Goal: Task Accomplishment & Management: Use online tool/utility

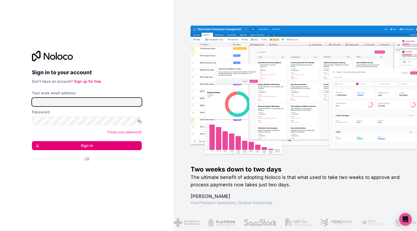
click at [61, 104] on input "Your work email address" at bounding box center [87, 102] width 110 height 8
click at [68, 99] on input "Your work email address" at bounding box center [87, 102] width 110 height 8
click at [97, 144] on button "Sign in" at bounding box center [87, 145] width 110 height 9
click at [96, 102] on input "Your work email address" at bounding box center [87, 102] width 110 height 8
type input "[PERSON_NAME][EMAIL_ADDRESS][DOMAIN_NAME]"
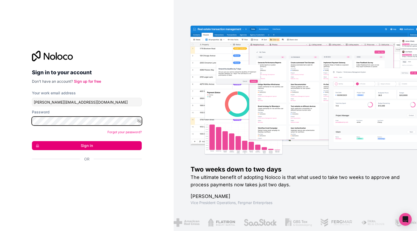
click at [32, 141] on button "Sign in" at bounding box center [87, 145] width 110 height 9
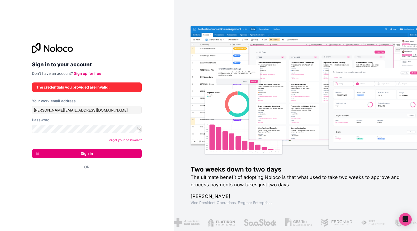
click at [90, 73] on link "Sign up for free" at bounding box center [87, 73] width 27 height 4
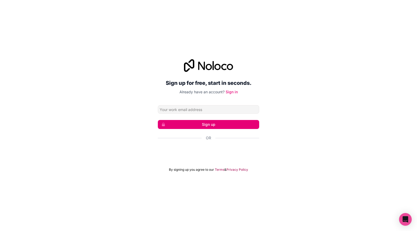
click at [199, 109] on input "Email address" at bounding box center [208, 109] width 101 height 8
click at [120, 109] on div "Sign up for free, start in seconds. Already have an account? Sign in Sign up Or…" at bounding box center [208, 115] width 417 height 127
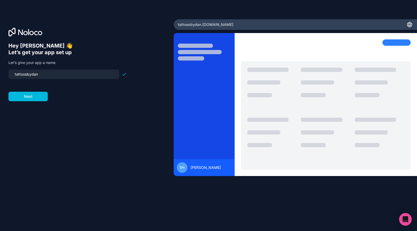
click at [57, 73] on input "tattoosbydan" at bounding box center [64, 73] width 104 height 7
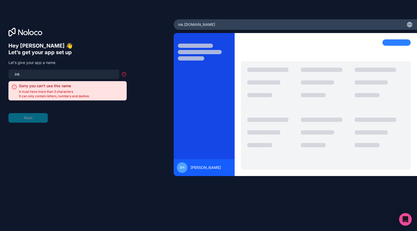
type input "inkc"
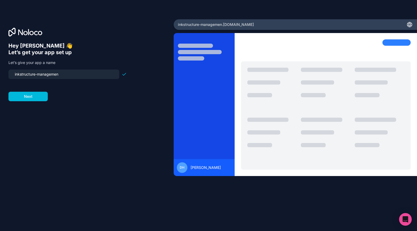
type input "inkstructure-management"
click button "Next" at bounding box center [27, 96] width 39 height 9
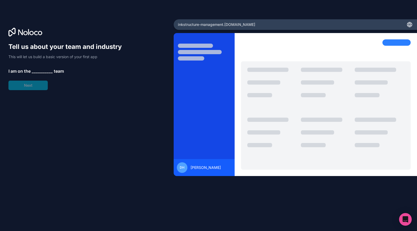
click at [40, 70] on span "__________" at bounding box center [42, 71] width 21 height 6
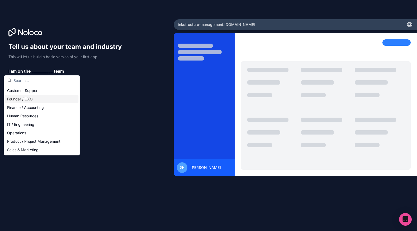
click at [38, 97] on div "Founder / CXO" at bounding box center [41, 99] width 73 height 8
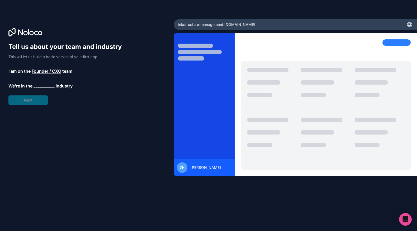
click at [45, 88] on span "__________" at bounding box center [44, 86] width 21 height 6
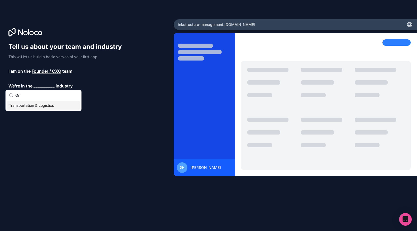
type input "O"
type input "P"
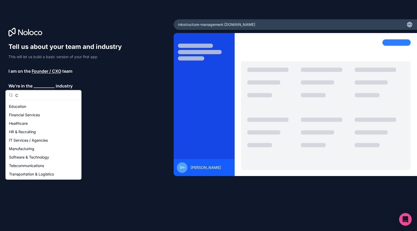
scroll to position [16, 0]
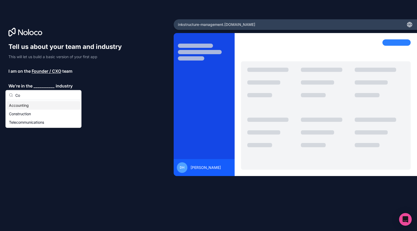
type input "Con"
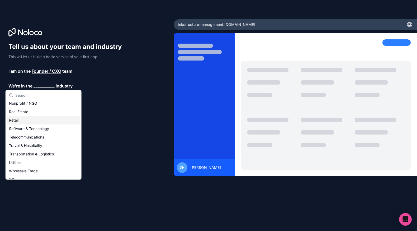
scroll to position [108, 0]
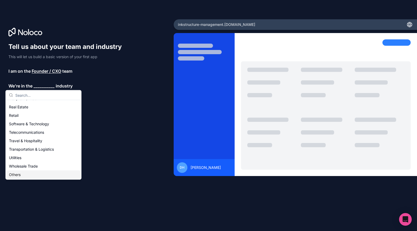
click at [34, 171] on div "Others" at bounding box center [43, 174] width 73 height 8
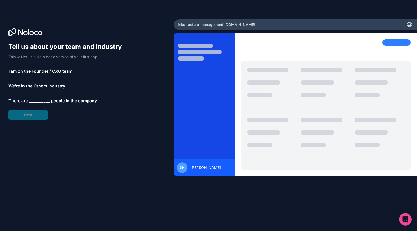
click at [42, 103] on span "__________" at bounding box center [39, 100] width 21 height 6
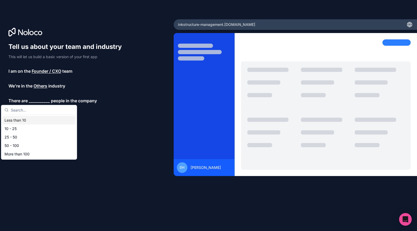
click at [42, 118] on div "Less than 10" at bounding box center [38, 120] width 73 height 8
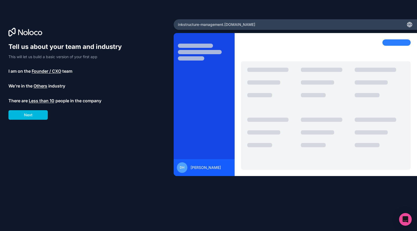
click at [40, 115] on button "Next" at bounding box center [27, 114] width 39 height 9
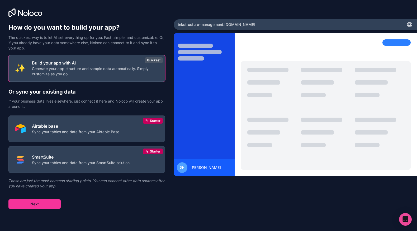
click at [149, 69] on p "Generate your app structure and sample data automatically. Simply customize as …" at bounding box center [95, 71] width 127 height 11
click at [30, 204] on button "Next" at bounding box center [34, 203] width 52 height 9
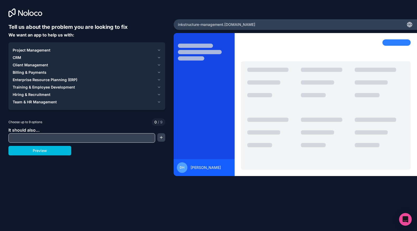
click at [63, 151] on button "Preview" at bounding box center [39, 150] width 63 height 9
click at [63, 49] on div "Project Management" at bounding box center [84, 49] width 142 height 5
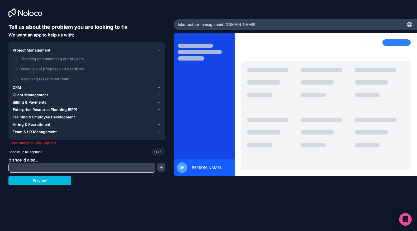
click at [100, 50] on div "Project Management" at bounding box center [84, 49] width 142 height 5
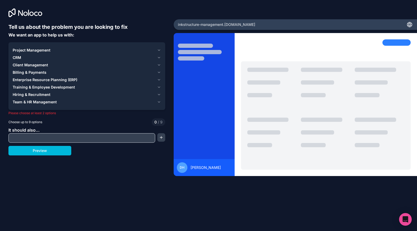
click at [94, 54] on button "CRM" at bounding box center [87, 57] width 148 height 7
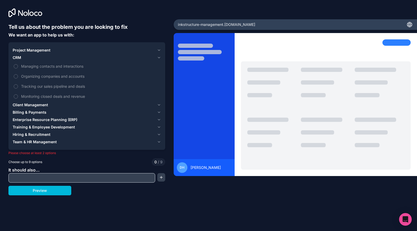
click at [89, 85] on span "Tracking our sales pipeline and deals" at bounding box center [90, 86] width 139 height 6
click at [18, 85] on button "Tracking our sales pipeline and deals" at bounding box center [16, 86] width 4 height 4
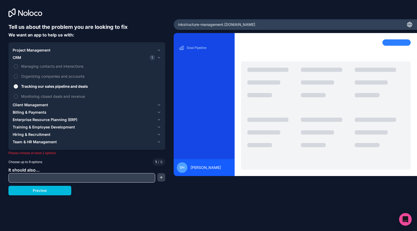
click at [74, 107] on div "Client Management" at bounding box center [84, 104] width 142 height 5
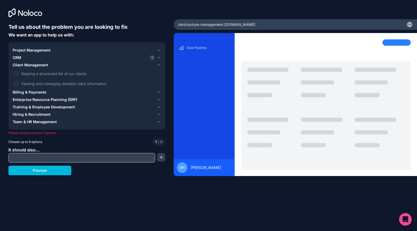
click at [69, 91] on div "Billing & Payments" at bounding box center [84, 91] width 142 height 5
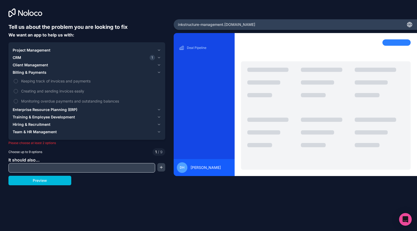
click at [68, 68] on button "Client Management" at bounding box center [87, 64] width 148 height 7
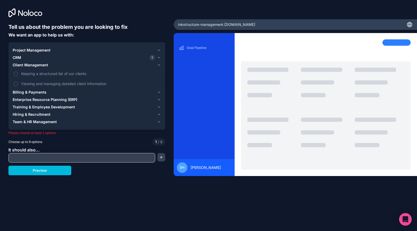
click at [44, 107] on span "Training & Employee Development" at bounding box center [44, 106] width 62 height 5
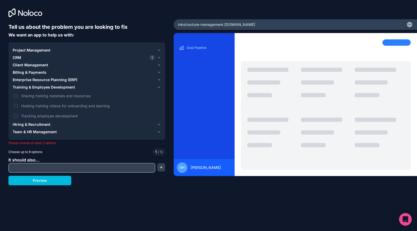
click at [52, 79] on span "Enterprise Resource Planning (ERP)" at bounding box center [45, 79] width 65 height 5
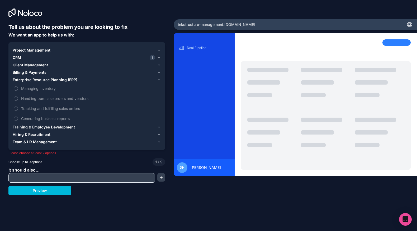
click at [64, 108] on span "Tracking and fulfilling sales orders" at bounding box center [90, 109] width 139 height 6
click at [18, 108] on button "Tracking and fulfilling sales orders" at bounding box center [16, 108] width 4 height 4
click at [62, 119] on span "Generating business reports" at bounding box center [90, 119] width 139 height 6
click at [18, 119] on button "Generating business reports" at bounding box center [16, 118] width 4 height 4
click at [62, 96] on span "Handling purchase orders and vendors" at bounding box center [90, 99] width 139 height 6
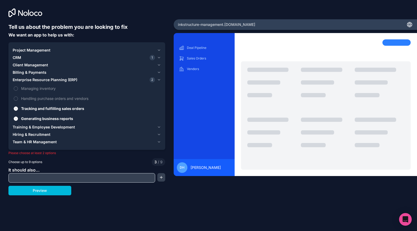
click at [18, 96] on button "Handling purchase orders and vendors" at bounding box center [16, 98] width 4 height 4
click at [59, 89] on span "Managing inventory" at bounding box center [90, 88] width 139 height 6
click at [18, 89] on button "Managing inventory" at bounding box center [16, 88] width 4 height 4
click at [42, 192] on button "Preview" at bounding box center [39, 189] width 63 height 9
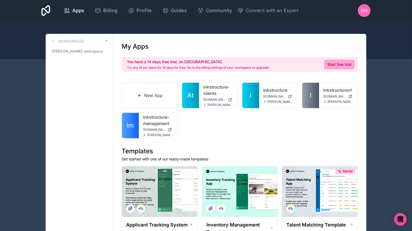
click at [0, 0] on icon at bounding box center [0, 0] width 0 height 0
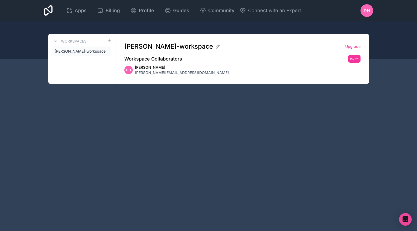
click at [0, 0] on icon at bounding box center [0, 0] width 0 height 0
click at [56, 43] on icon at bounding box center [56, 41] width 4 height 4
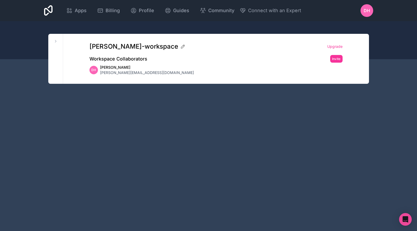
click at [156, 46] on span "dan-hughes-workspace" at bounding box center [133, 46] width 89 height 8
click at [108, 114] on div "Apps Billing Profile Guides Community Connect with an Expert DH Billing Profile…" at bounding box center [208, 115] width 417 height 231
click at [55, 37] on div "Workspaces dan-hughes-workspace" at bounding box center [55, 59] width 15 height 50
click at [55, 39] on button at bounding box center [56, 41] width 6 height 6
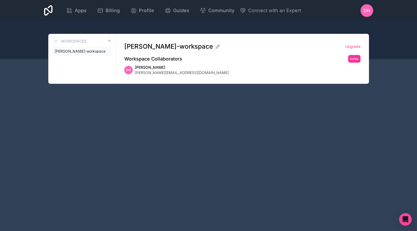
click at [70, 50] on span "dan-hughes-workspace" at bounding box center [80, 51] width 51 height 5
click at [0, 0] on icon at bounding box center [0, 0] width 0 height 0
click at [93, 50] on span "dan-hughes-workspace" at bounding box center [80, 51] width 51 height 5
click at [143, 70] on span "[PERSON_NAME][EMAIL_ADDRESS][DOMAIN_NAME]" at bounding box center [182, 72] width 94 height 5
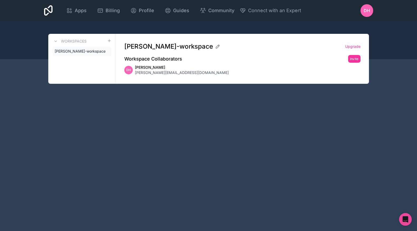
click at [347, 16] on div "Apps Billing Profile Guides Community Connect with an Expert DH Billing Profile…" at bounding box center [208, 10] width 337 height 21
click at [242, 16] on div "Apps Billing Profile Guides Community Connect with an Expert" at bounding box center [181, 10] width 240 height 13
click at [376, 11] on div "Apps Billing Profile Guides Community Connect with an Expert DH Billing Profile…" at bounding box center [208, 10] width 337 height 21
click at [370, 10] on div "DH" at bounding box center [366, 10] width 13 height 13
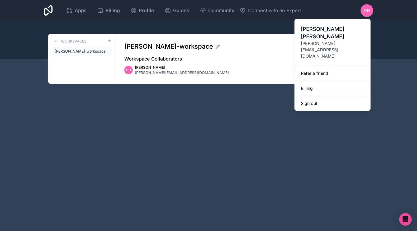
click at [103, 12] on icon at bounding box center [100, 10] width 6 height 6
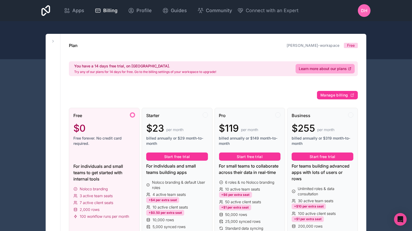
click at [80, 8] on span "Apps" at bounding box center [78, 10] width 12 height 7
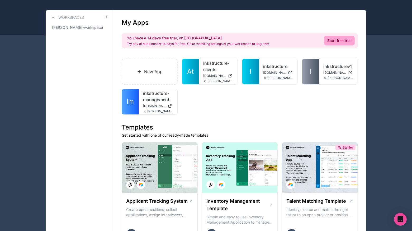
scroll to position [25, 0]
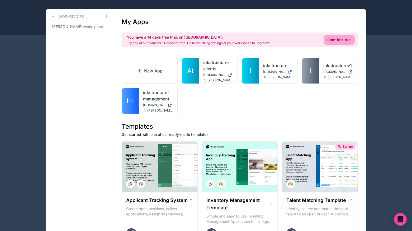
click at [150, 74] on link "New App" at bounding box center [150, 71] width 56 height 26
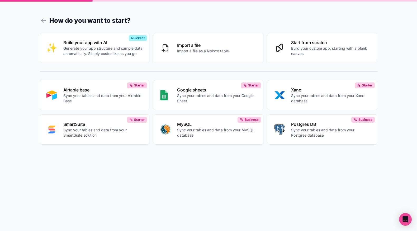
click at [180, 49] on p "Import a file as a Noloco table" at bounding box center [203, 50] width 52 height 5
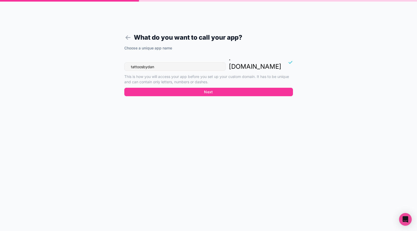
click at [127, 36] on icon at bounding box center [127, 37] width 2 height 2
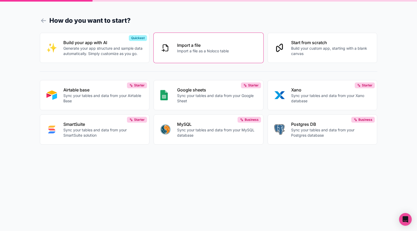
click at [214, 47] on p "Import a file" at bounding box center [203, 45] width 52 height 6
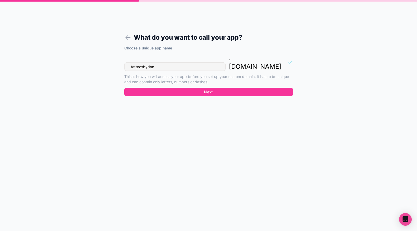
click at [128, 38] on icon at bounding box center [127, 37] width 7 height 7
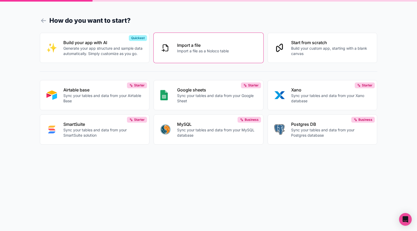
click at [328, 45] on div "Start from scratch Build your custom app, starting with a blank canvas" at bounding box center [331, 47] width 80 height 17
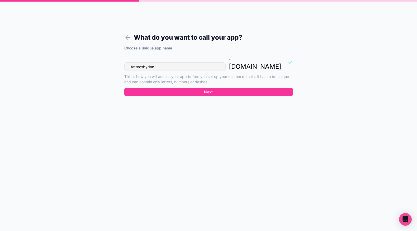
click at [202, 88] on button "Next" at bounding box center [208, 92] width 169 height 8
